Goal: Information Seeking & Learning: Learn about a topic

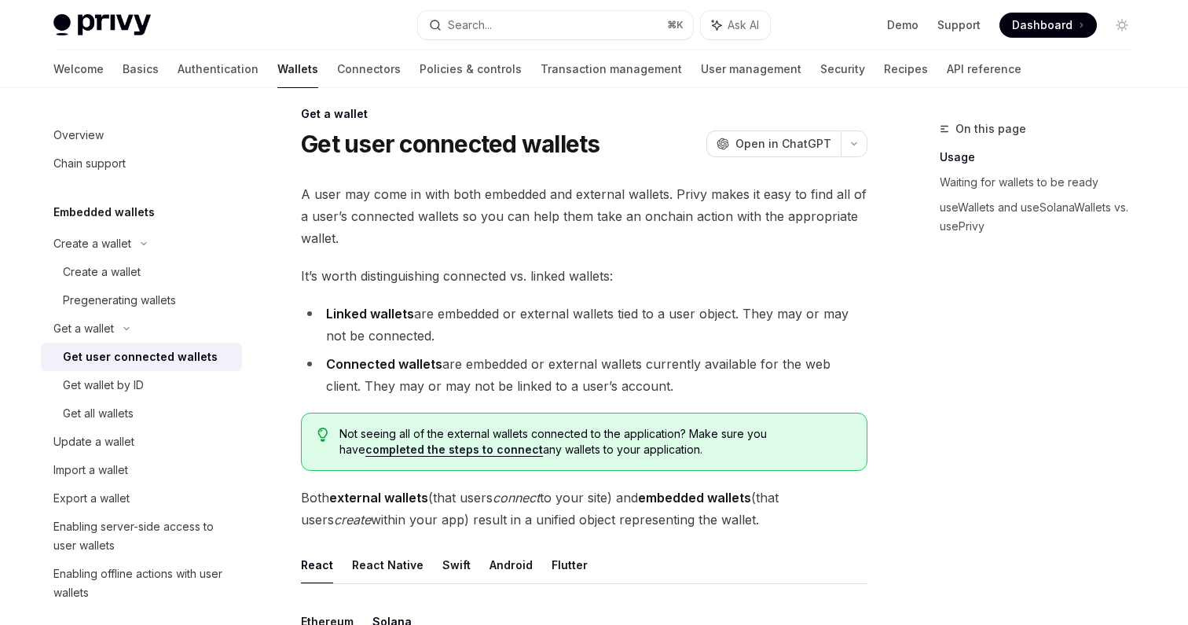
scroll to position [13, 0]
click at [92, 423] on link "Get all wallets" at bounding box center [141, 413] width 201 height 28
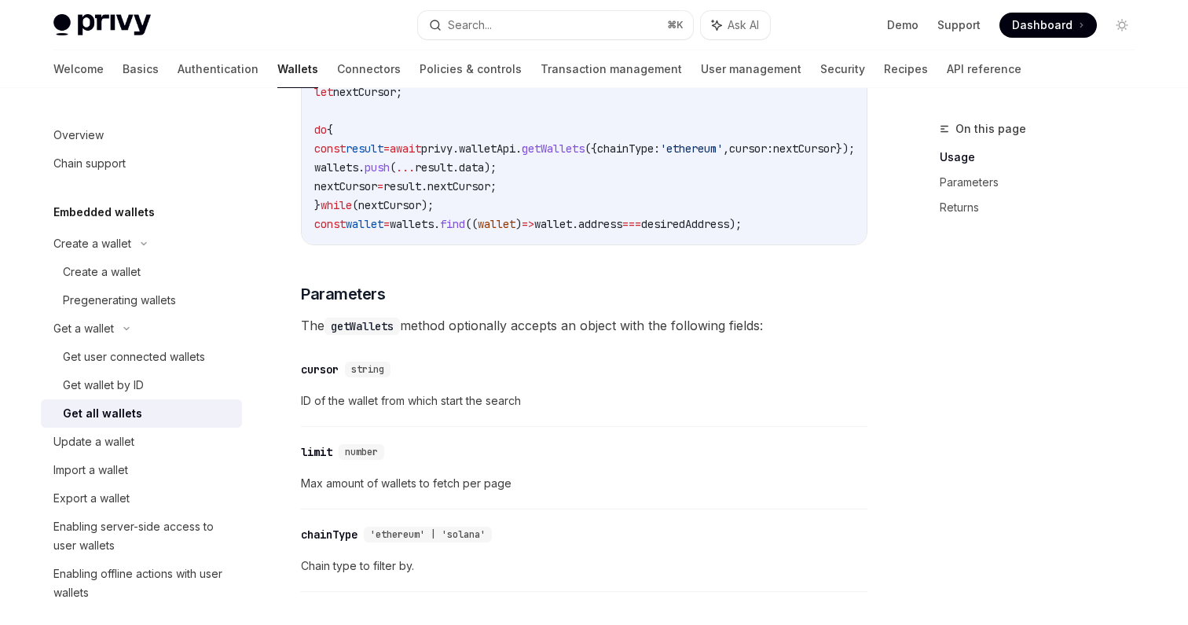
scroll to position [433, 0]
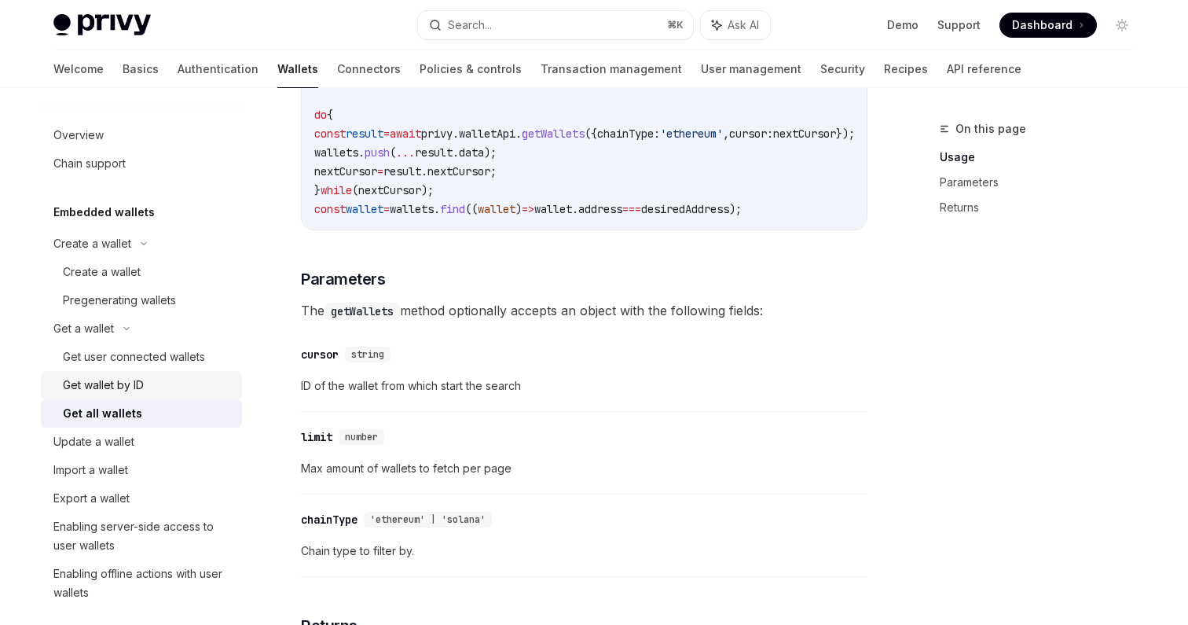
click at [108, 390] on div "Get wallet by ID" at bounding box center [103, 385] width 81 height 19
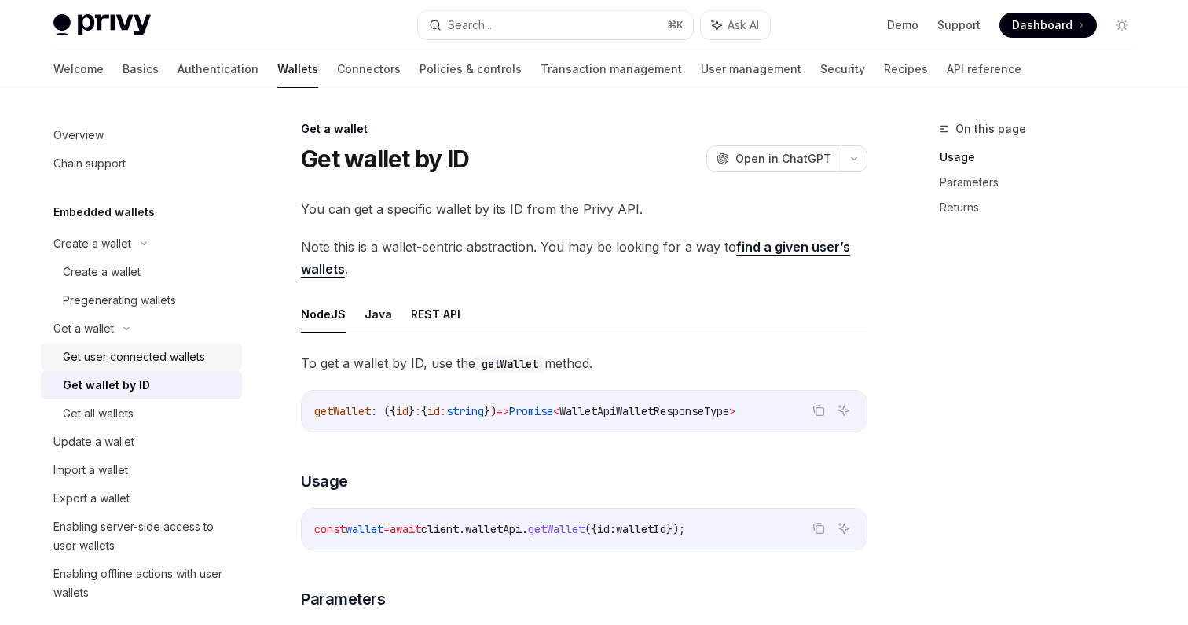
click at [114, 354] on div "Get user connected wallets" at bounding box center [134, 356] width 142 height 19
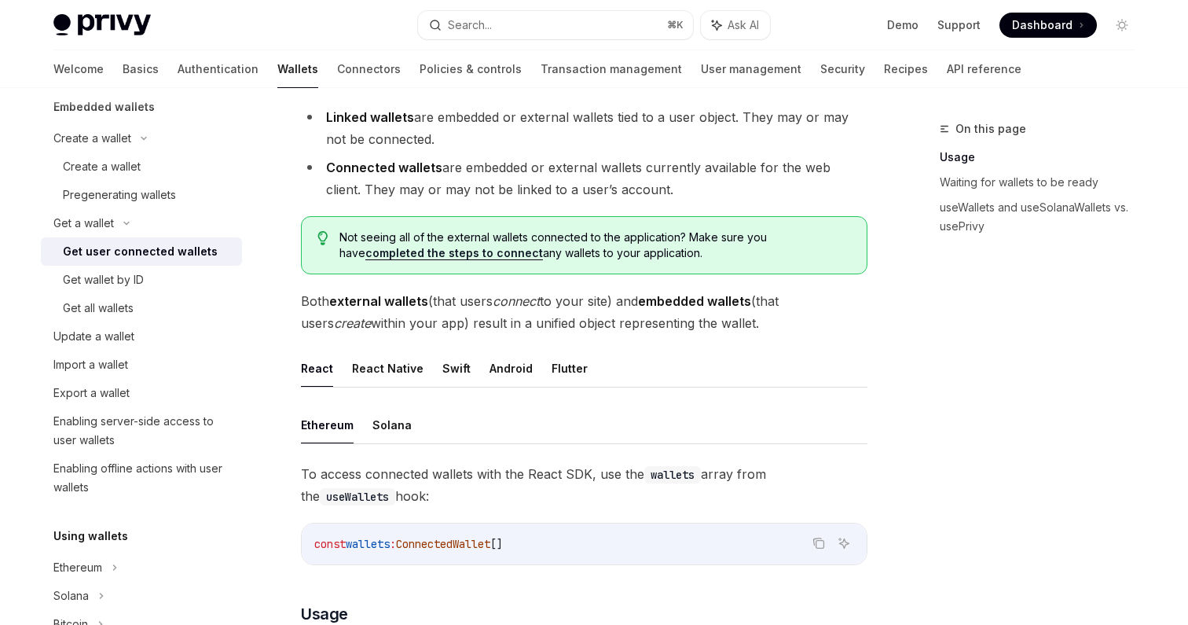
scroll to position [216, 0]
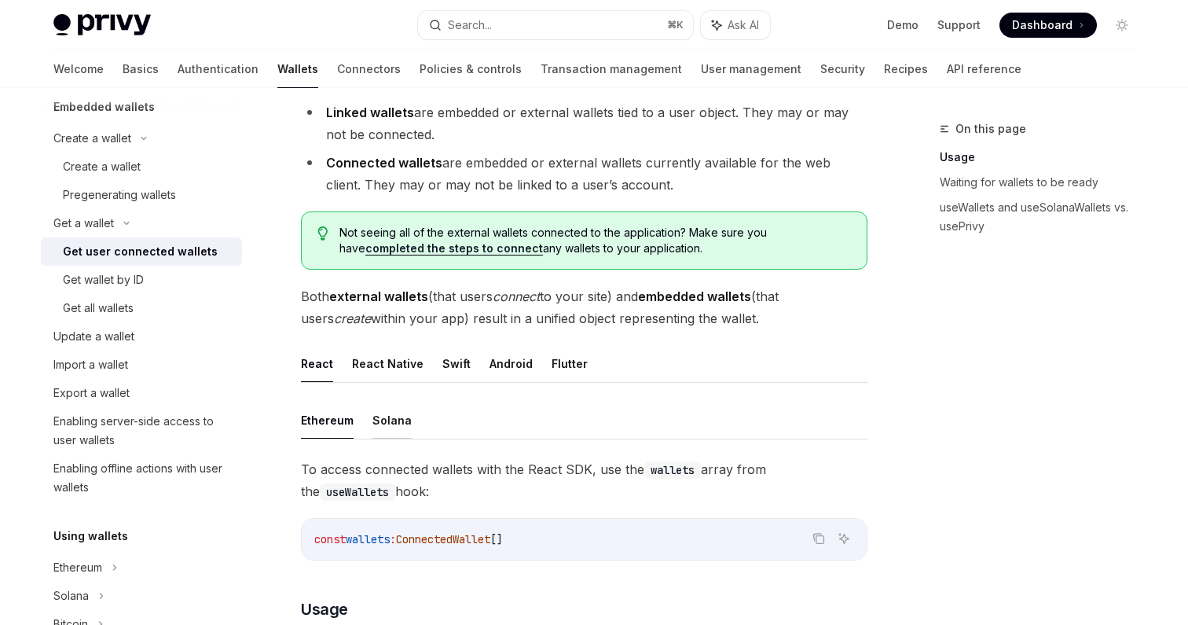
click at [394, 420] on button "Solana" at bounding box center [391, 419] width 39 height 37
type textarea "*"
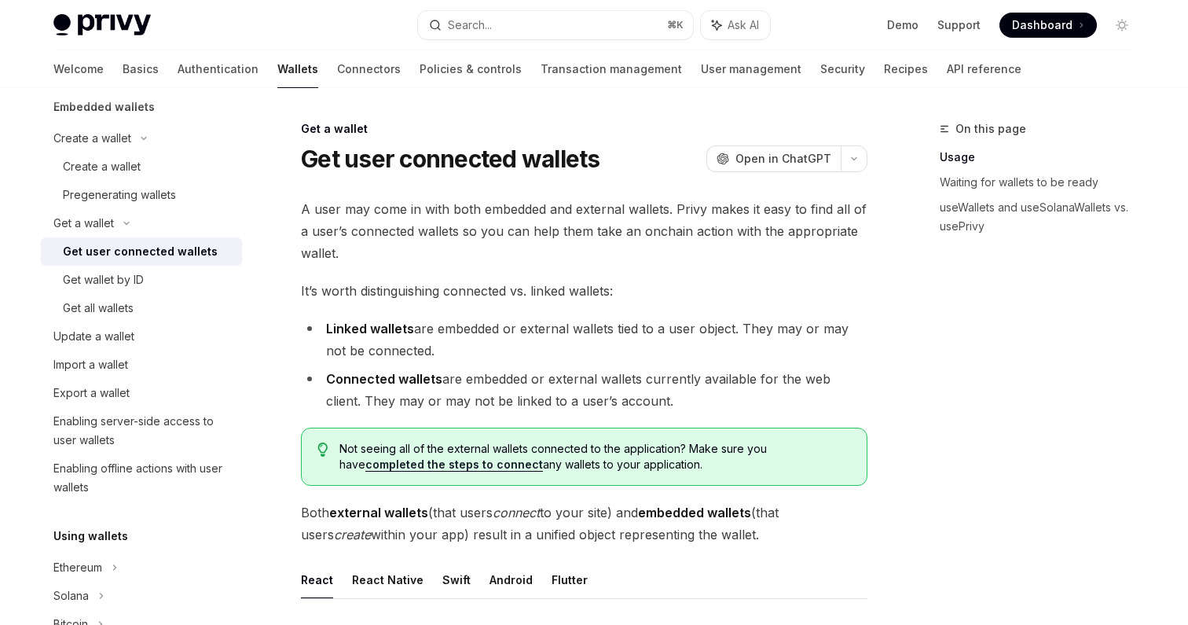
drag, startPoint x: 711, startPoint y: 389, endPoint x: 629, endPoint y: 211, distance: 196.2
click at [770, 160] on span "Open in ChatGPT" at bounding box center [783, 159] width 96 height 16
